Goal: Information Seeking & Learning: Learn about a topic

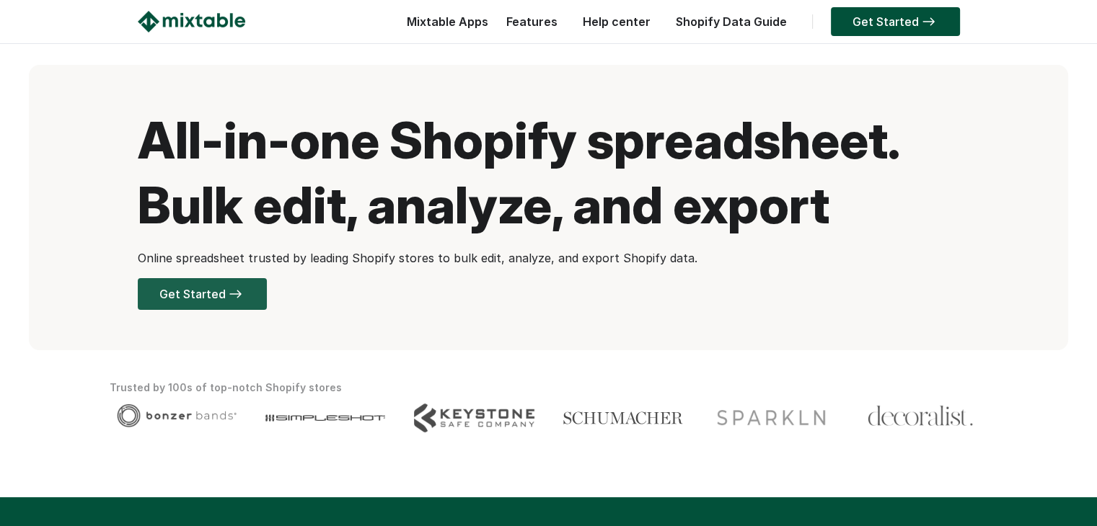
click at [193, 301] on link "Get Started" at bounding box center [202, 294] width 129 height 32
click at [528, 20] on link "Features" at bounding box center [532, 21] width 66 height 14
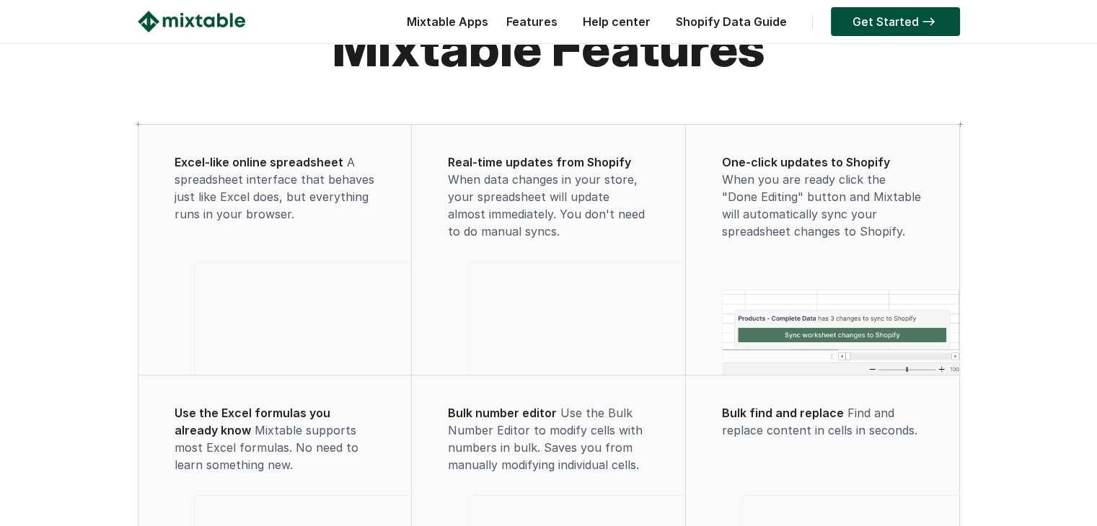
scroll to position [72, 0]
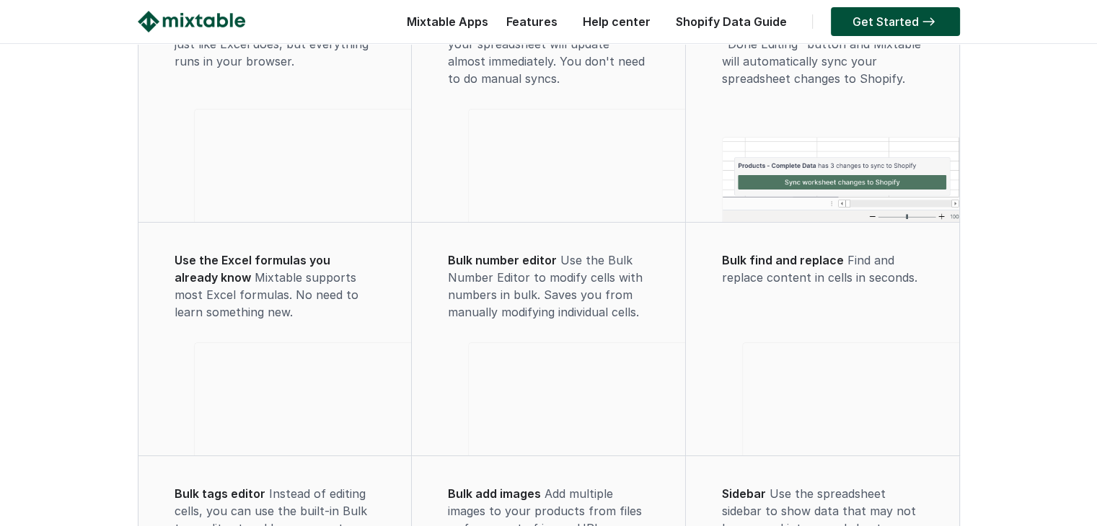
click at [537, 151] on video at bounding box center [577, 164] width 216 height 108
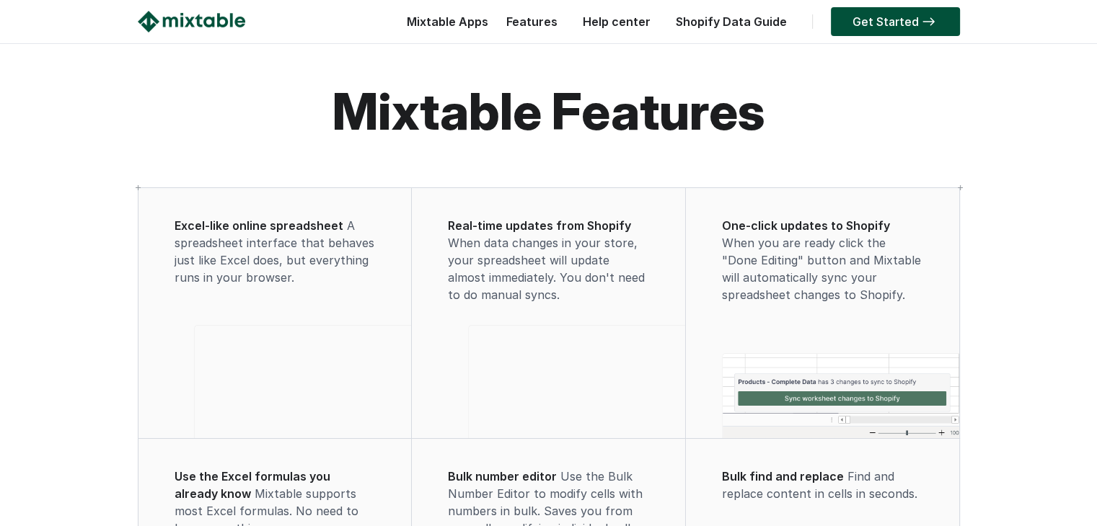
scroll to position [0, 0]
click at [549, 19] on link "Features" at bounding box center [532, 21] width 66 height 14
click at [630, 25] on link "Help center" at bounding box center [616, 21] width 82 height 14
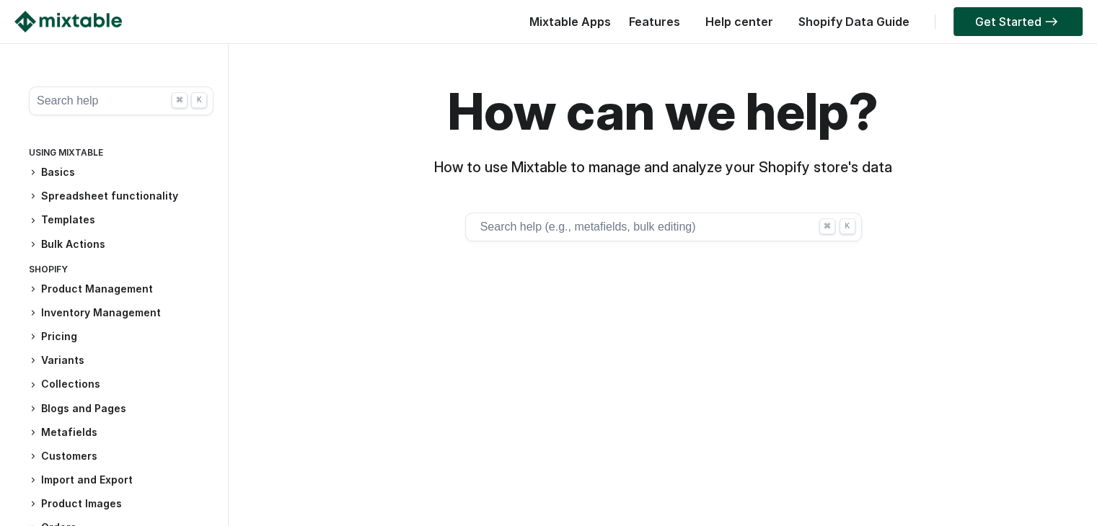
click at [101, 94] on button "Search help ⌘ K" at bounding box center [121, 101] width 185 height 29
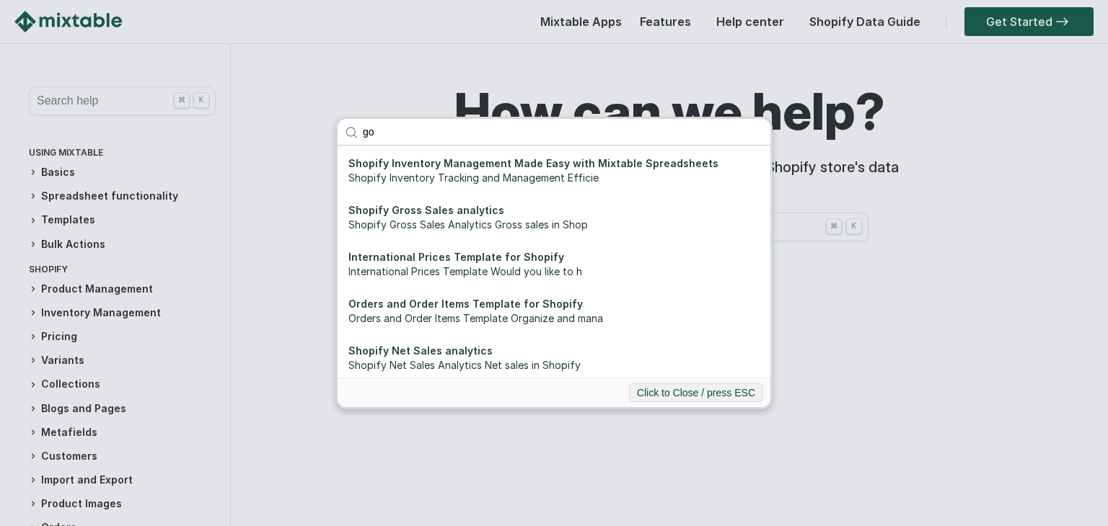
type input "g"
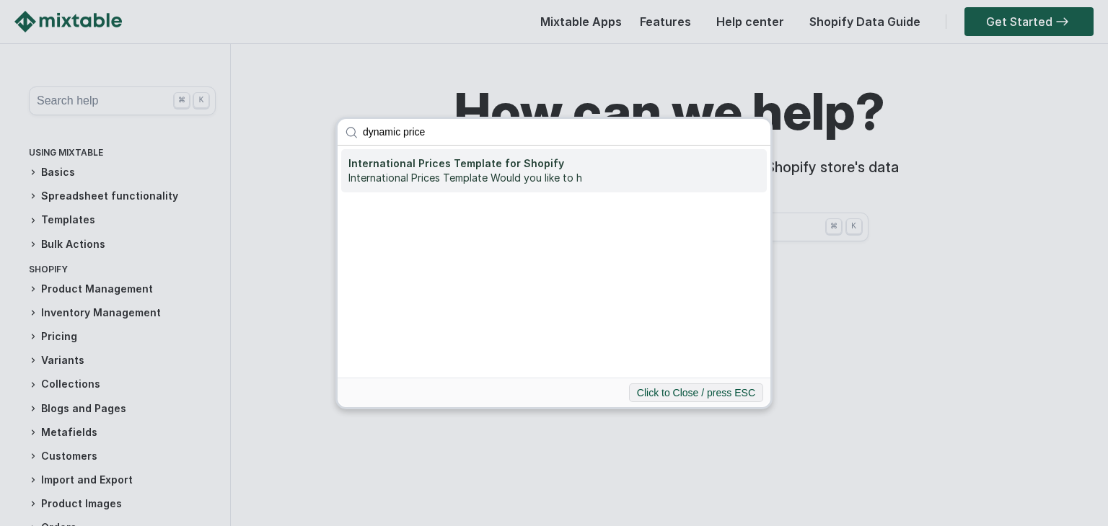
type input "dynamic price"
click at [459, 180] on div "International Prices Template Would you like to h" at bounding box center [553, 178] width 411 height 14
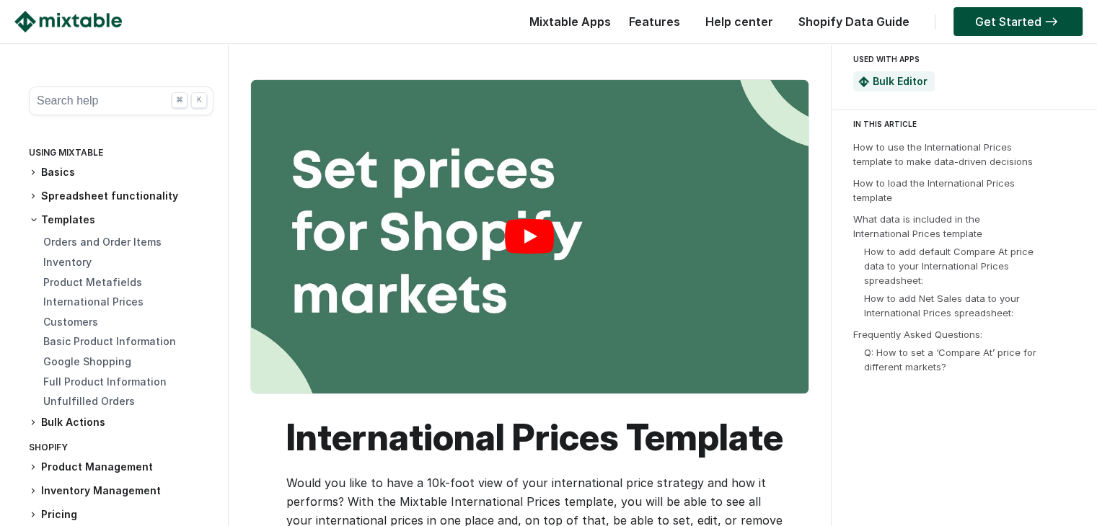
click at [547, 239] on link "Play" at bounding box center [529, 237] width 557 height 314
click at [95, 104] on button "Search help ⌘ K" at bounding box center [121, 101] width 185 height 29
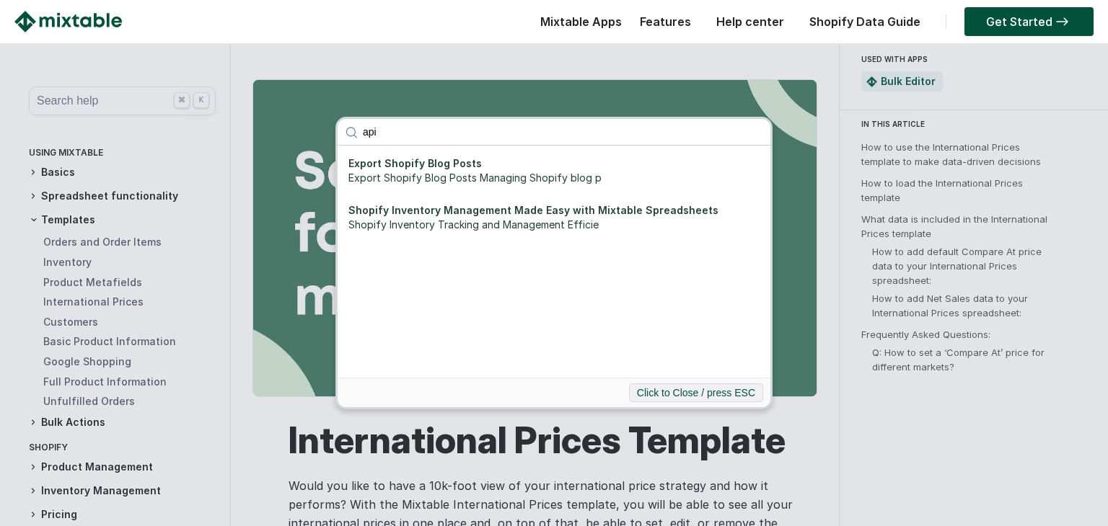
type input "api"
click at [427, 53] on div "api Export Shopify Blog Posts Export Shopify Blog Posts Managing Shopify blog p…" at bounding box center [554, 263] width 1108 height 526
click at [714, 393] on button "Click to Close / press ESC" at bounding box center [696, 393] width 134 height 19
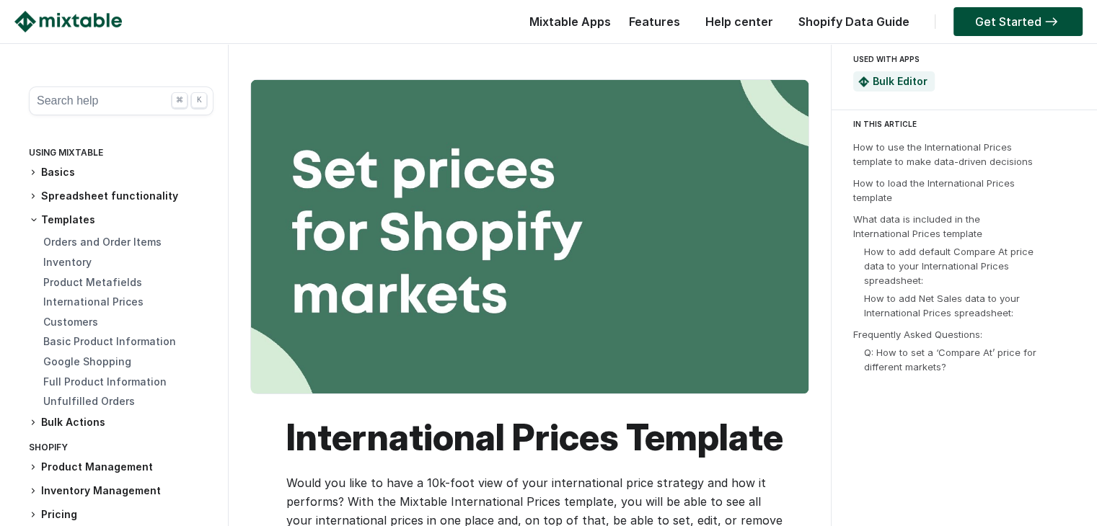
click at [854, 27] on link "Shopify Data Guide" at bounding box center [853, 21] width 125 height 14
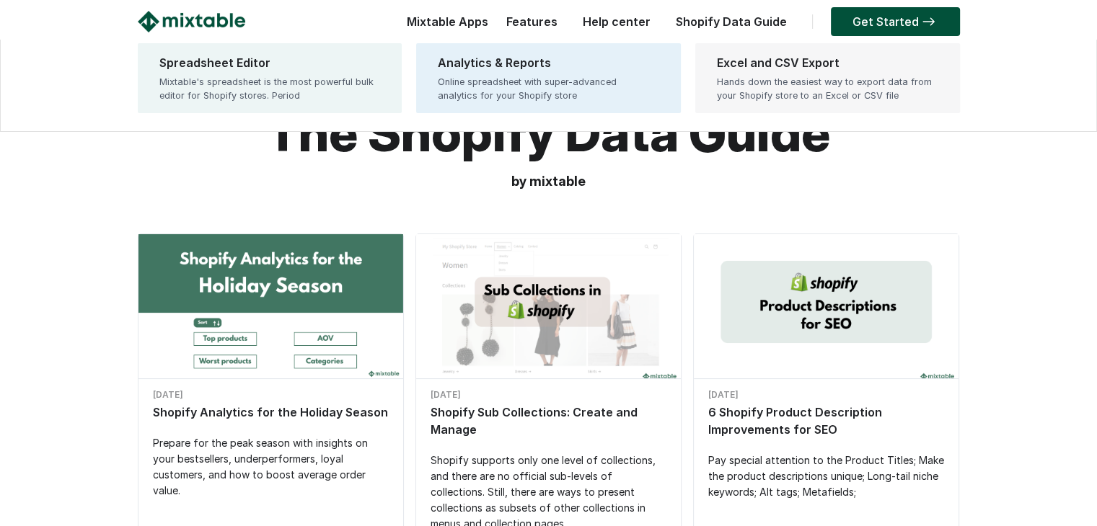
click at [776, 72] on link "Excel and CSV Export Hands down the easiest way to export data from your Shopif…" at bounding box center [827, 78] width 265 height 70
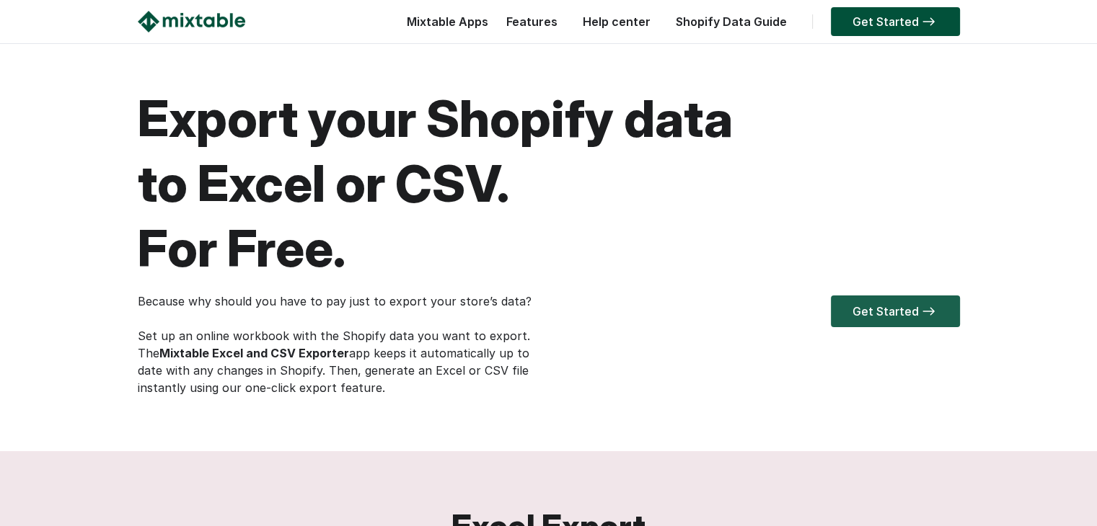
click at [850, 306] on link "Get Started" at bounding box center [895, 312] width 129 height 32
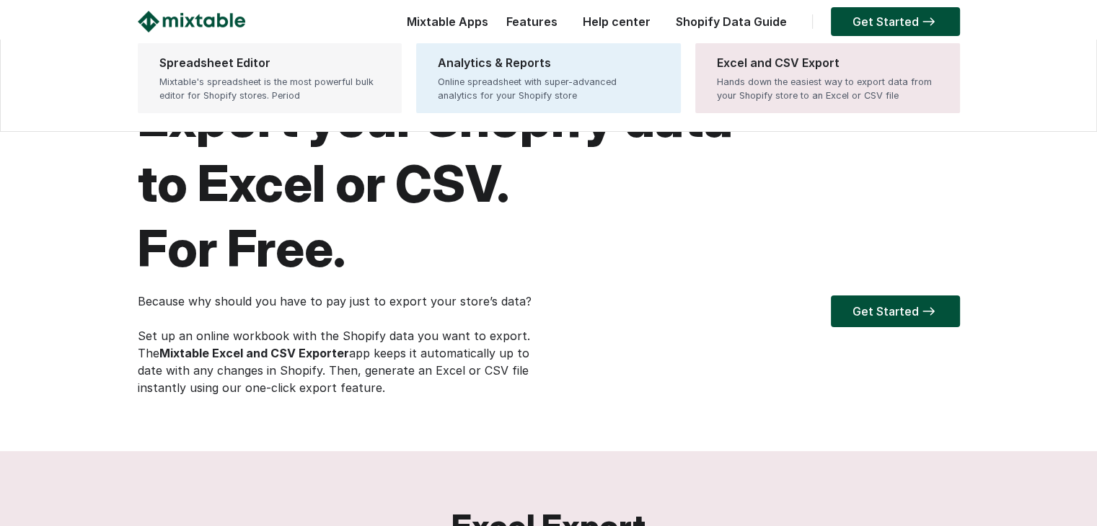
click at [312, 75] on div "Mixtable's spreadsheet is the most powerful bulk editor for Shopify stores. Per…" at bounding box center [269, 88] width 221 height 27
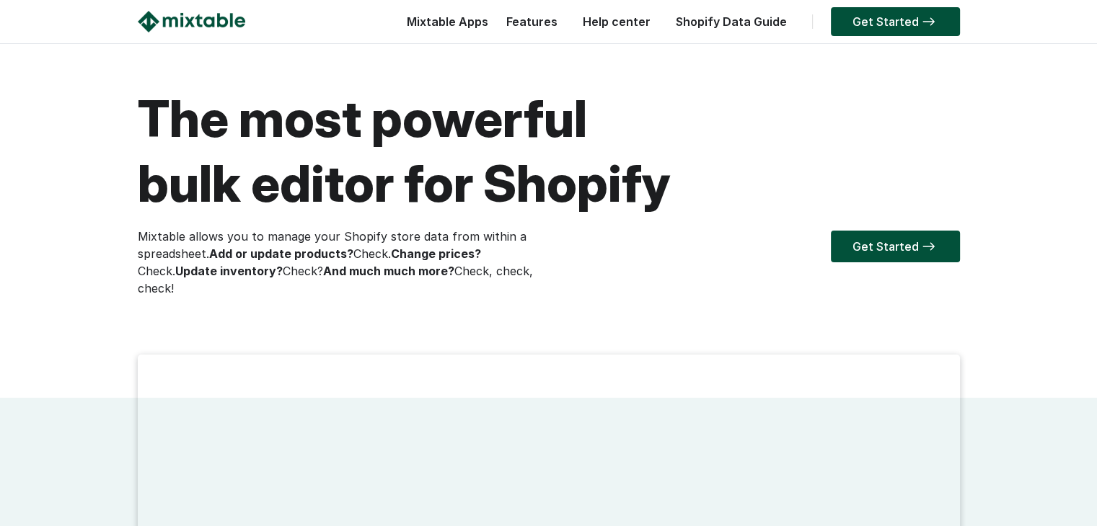
click at [623, 20] on link "Help center" at bounding box center [616, 21] width 82 height 14
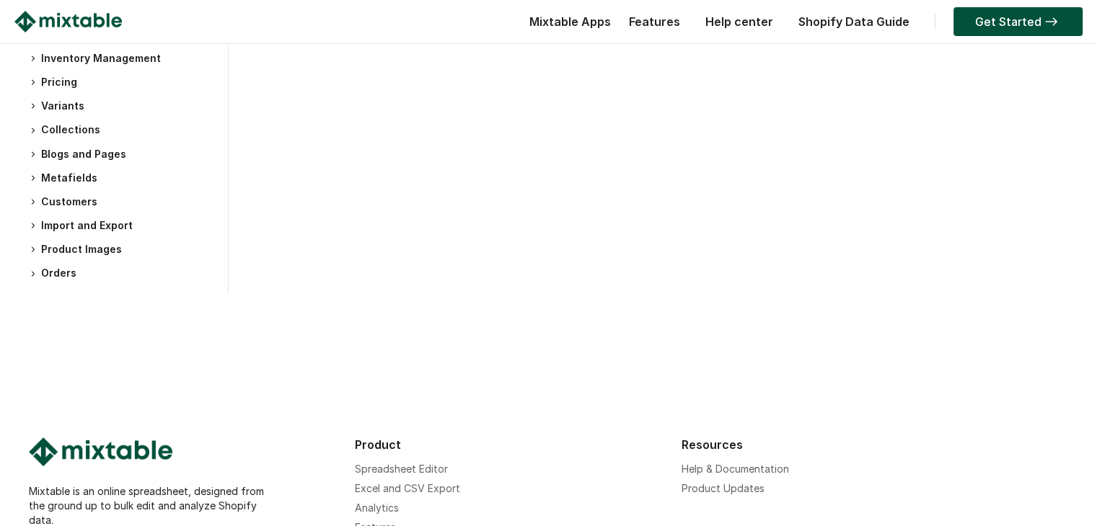
scroll to position [314, 0]
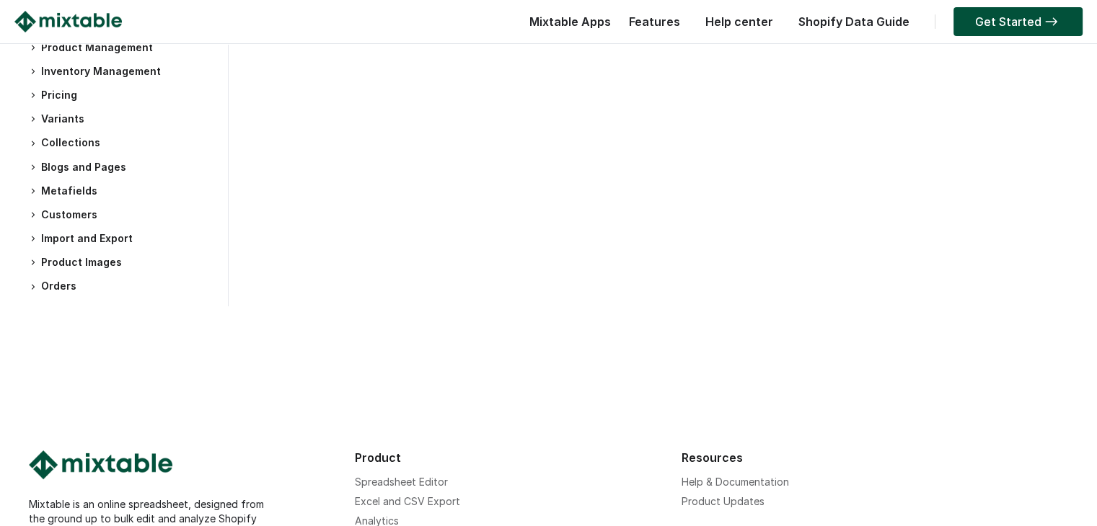
click at [49, 94] on h3 "Pricing" at bounding box center [121, 95] width 185 height 15
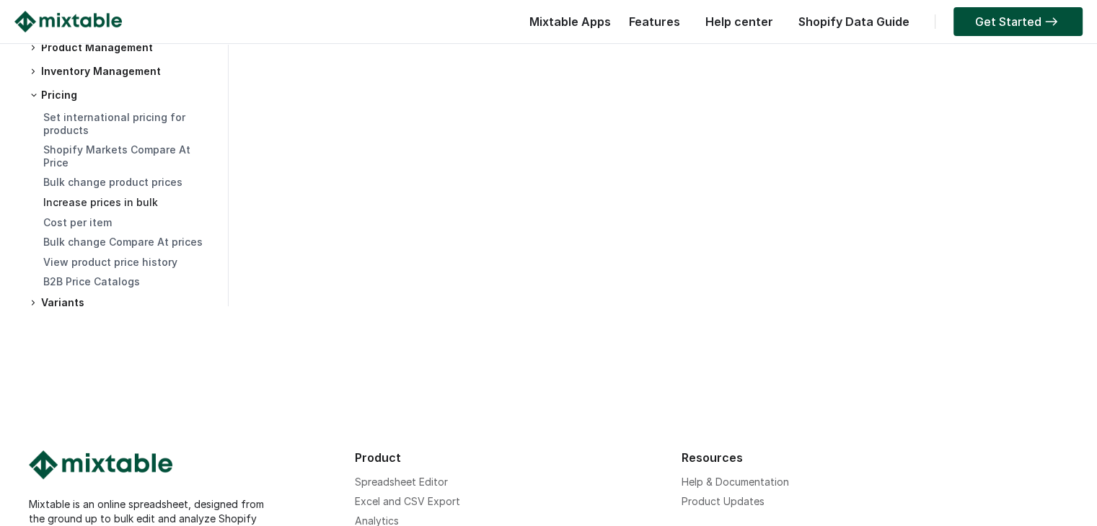
click at [100, 203] on link "Increase prices in bulk" at bounding box center [100, 202] width 115 height 12
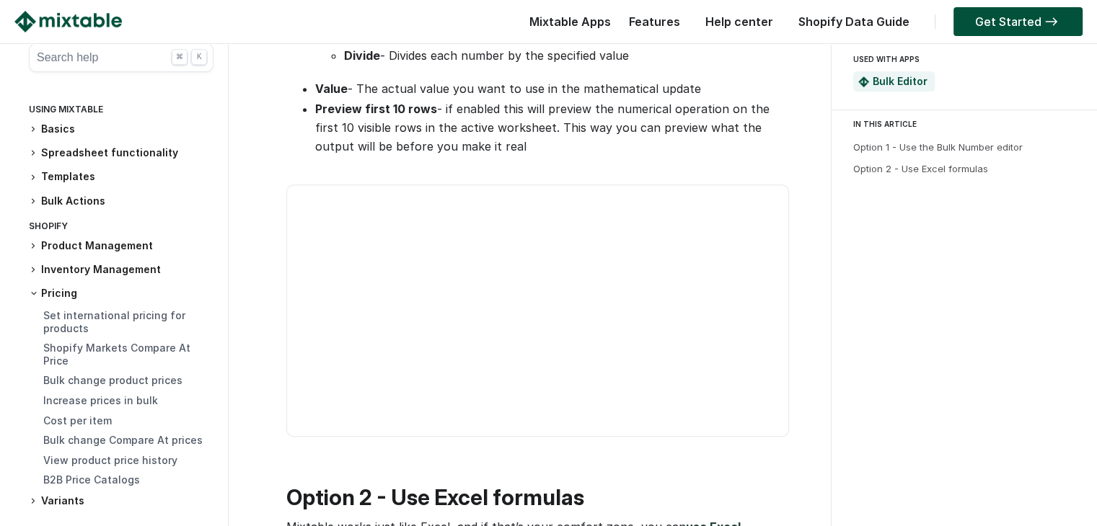
scroll to position [649, 0]
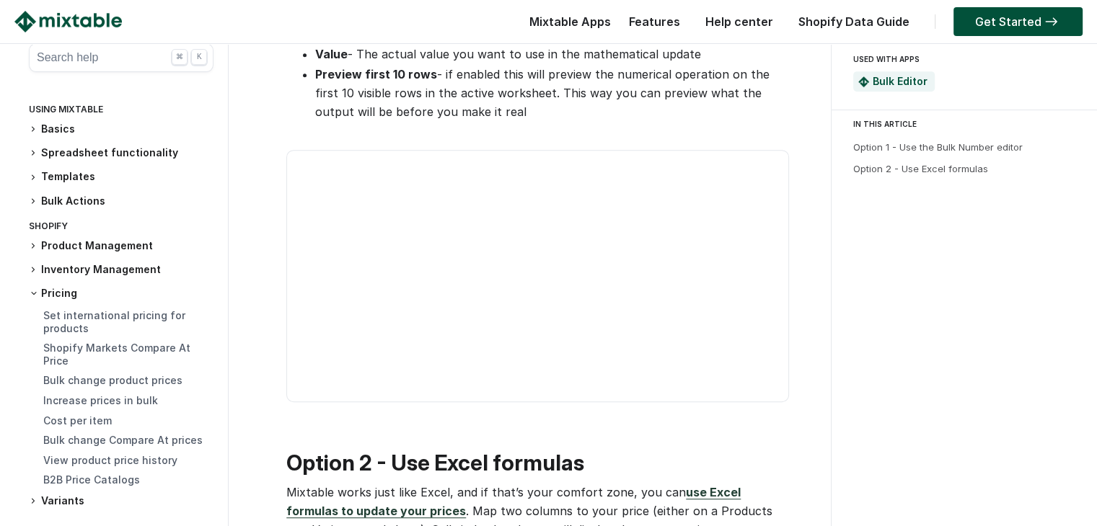
click at [56, 296] on h3 "Pricing" at bounding box center [121, 293] width 185 height 14
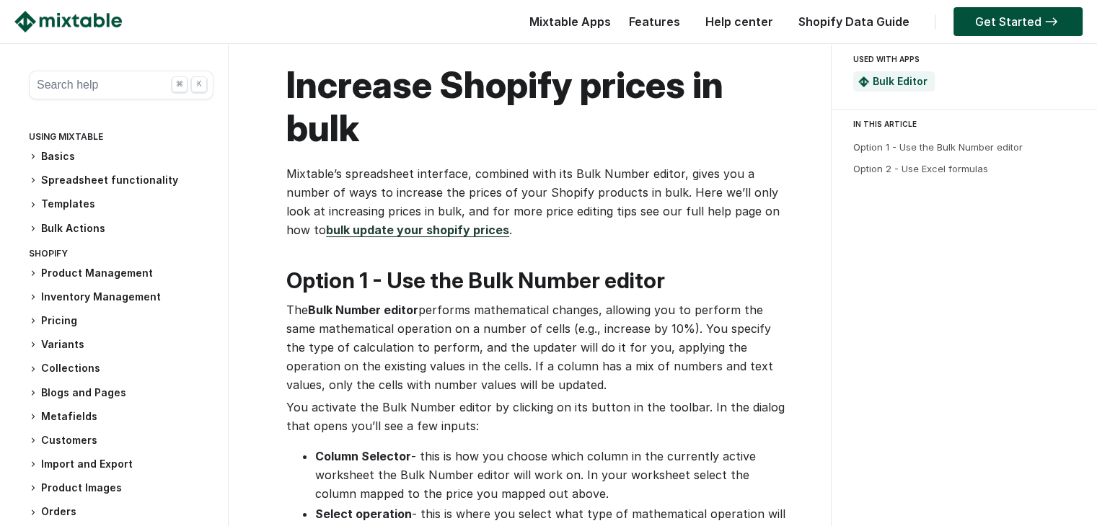
scroll to position [0, 0]
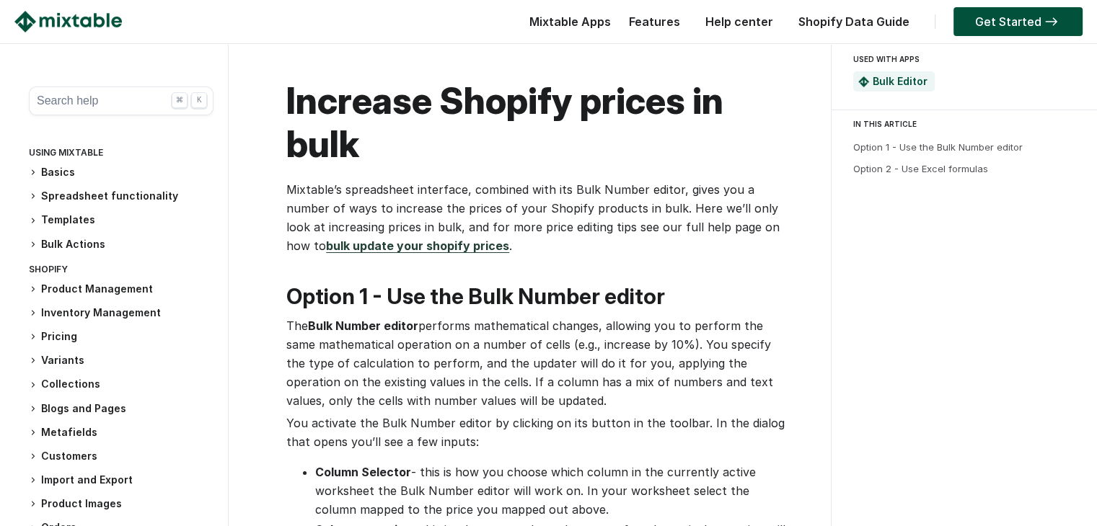
drag, startPoint x: 421, startPoint y: 200, endPoint x: 384, endPoint y: 198, distance: 36.8
click at [384, 198] on p "Mixtable’s spreadsheet interface, combined with its Bulk Number editor, gives y…" at bounding box center [536, 217] width 501 height 75
click at [92, 25] on img at bounding box center [67, 22] width 107 height 22
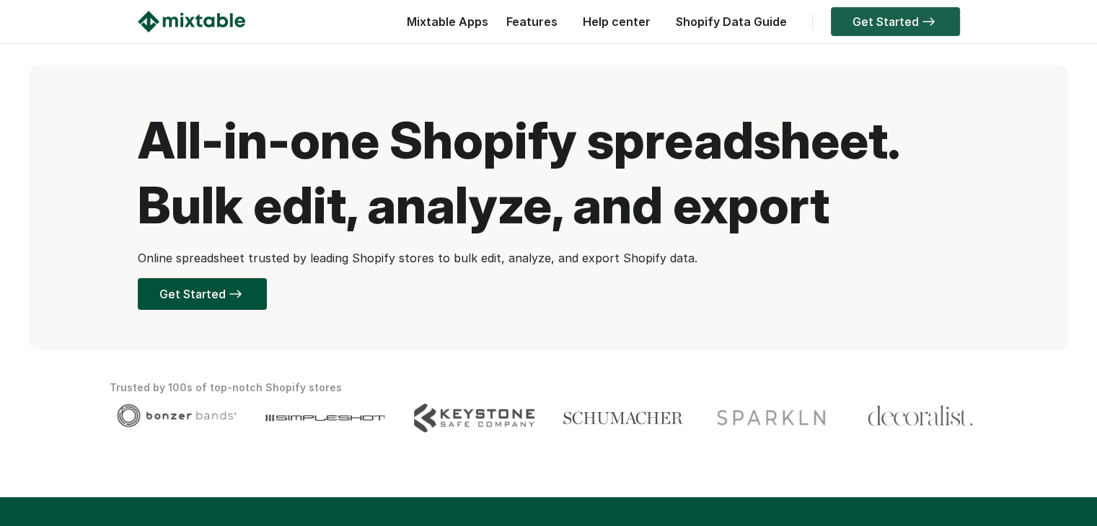
click at [919, 21] on img at bounding box center [928, 21] width 19 height 9
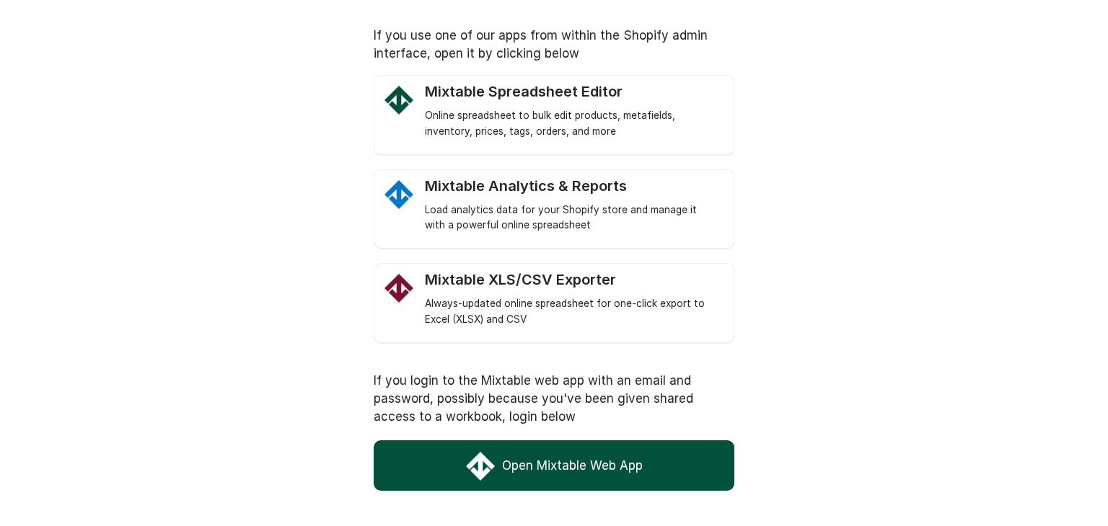
click at [548, 461] on link "Open Mixtable Web App" at bounding box center [554, 466] width 361 height 50
click at [531, 108] on div "Online spreadsheet to bulk edit products, metafields, inventory, prices, tags, …" at bounding box center [572, 124] width 294 height 32
